Goal: Information Seeking & Learning: Learn about a topic

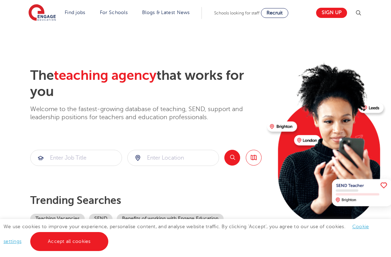
click at [84, 236] on link "Accept all cookies" at bounding box center [69, 241] width 78 height 19
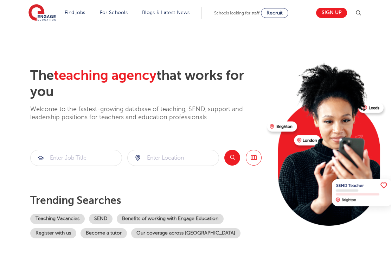
click at [0, 0] on link "Teaching jobs in [GEOGRAPHIC_DATA]" at bounding box center [0, 0] width 0 height 0
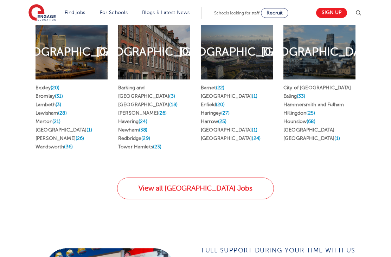
scroll to position [400, 0]
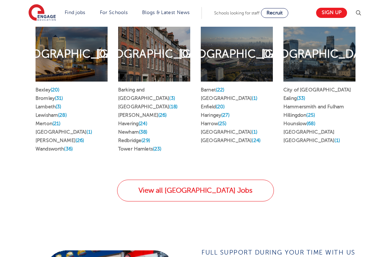
click at [56, 118] on link "Lewisham (28)" at bounding box center [51, 114] width 31 height 5
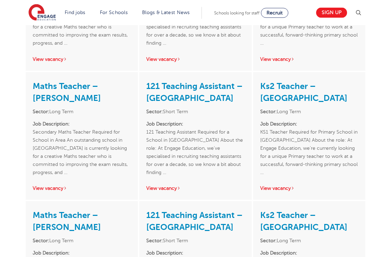
scroll to position [1008, 0]
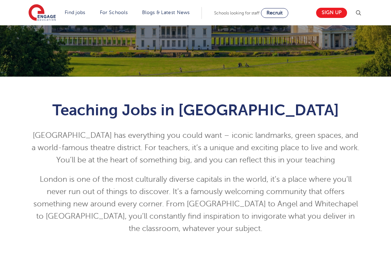
scroll to position [107, 0]
